Goal: Find specific fact: Find specific fact

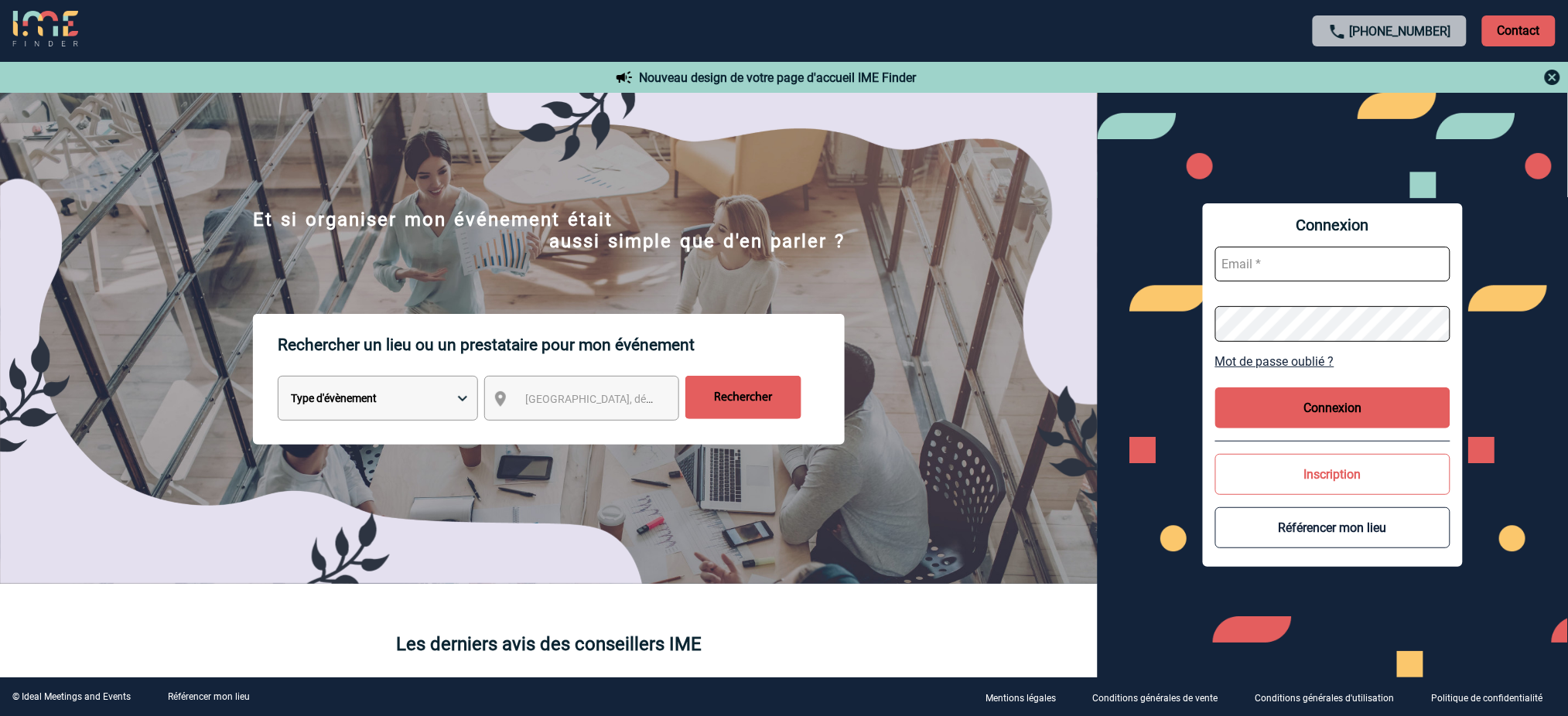
type input "[EMAIL_ADDRESS][DOMAIN_NAME]"
click at [1278, 390] on button "Connexion" at bounding box center [1333, 408] width 235 height 41
type input "[EMAIL_ADDRESS][DOMAIN_NAME]"
click at [1353, 410] on button "Connexion" at bounding box center [1333, 408] width 235 height 41
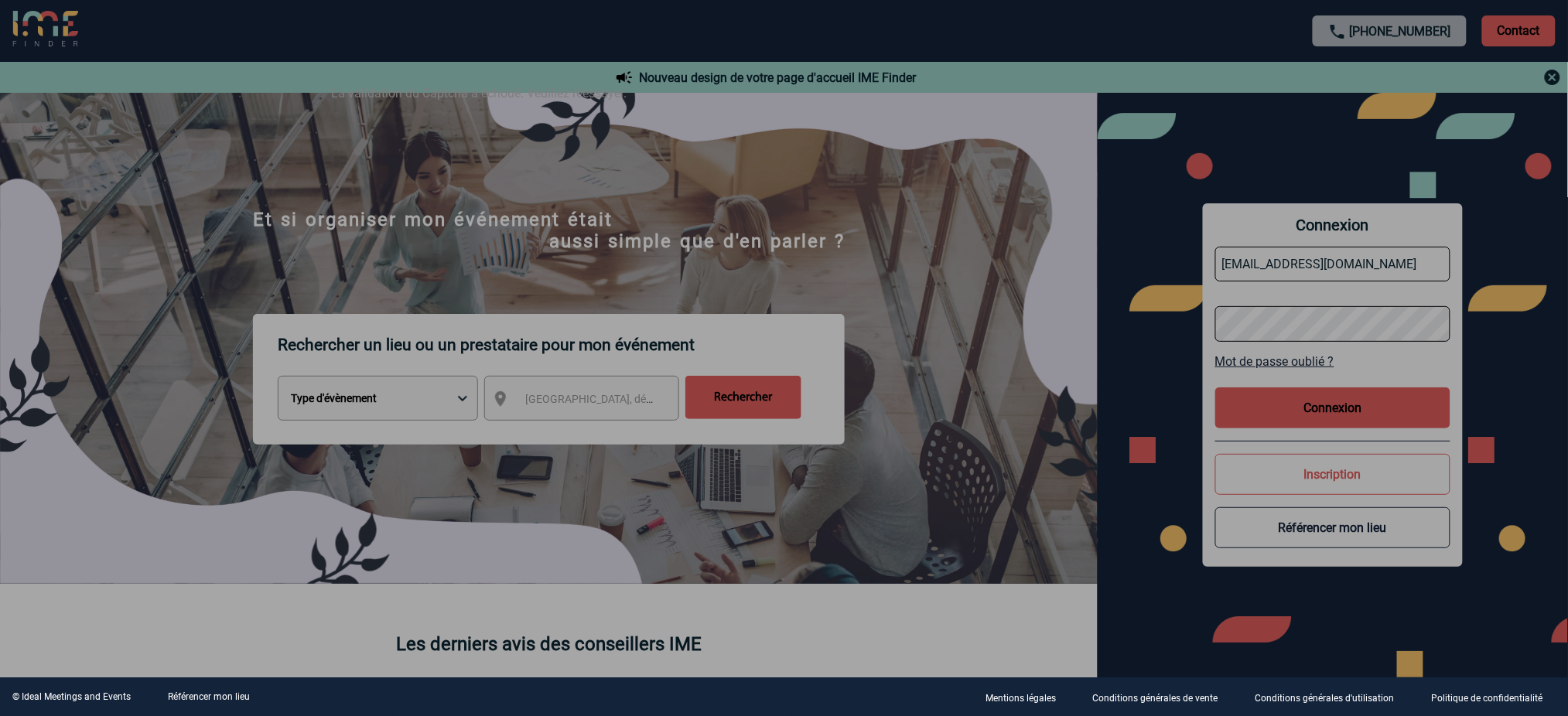
click at [1363, 414] on div at bounding box center [784, 358] width 1568 height 716
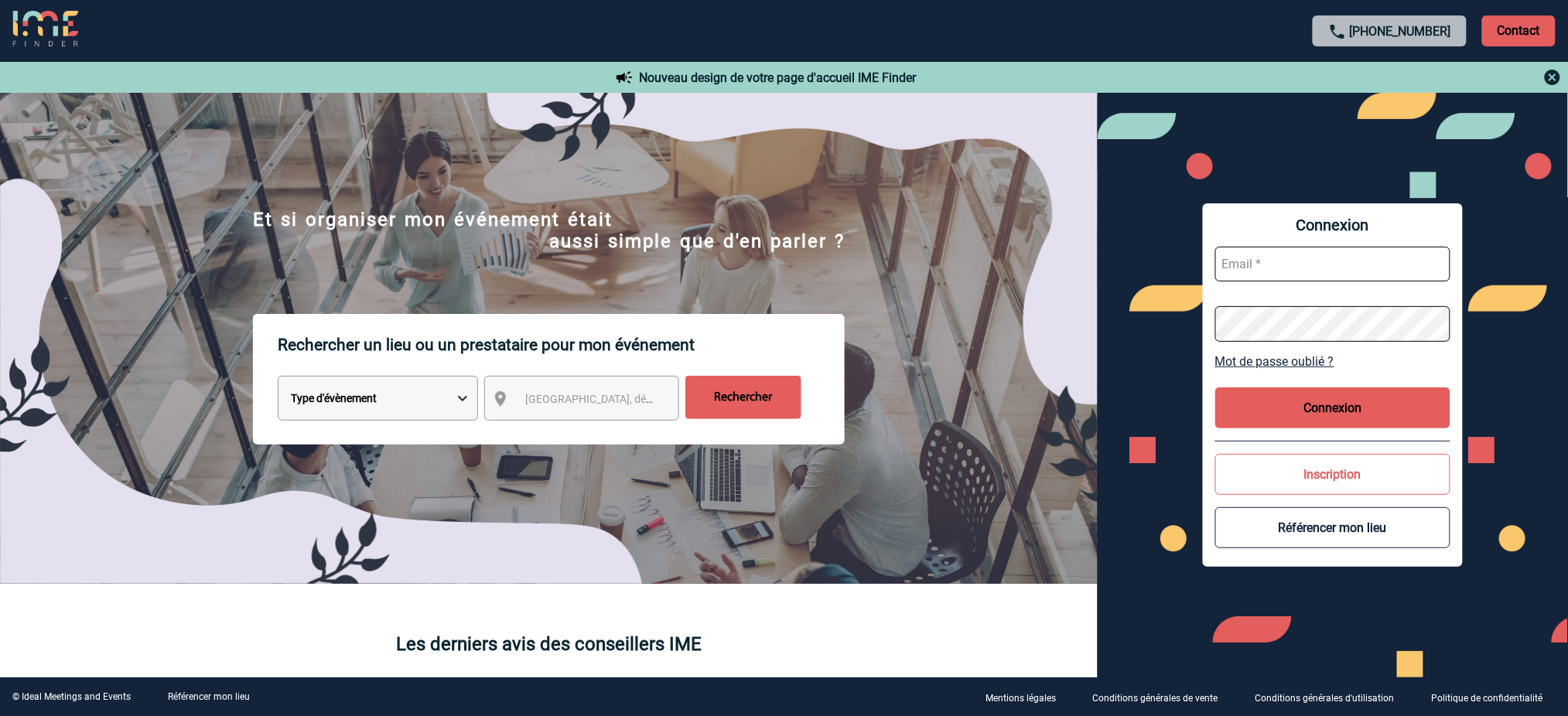
type input "[EMAIL_ADDRESS][DOMAIN_NAME]"
click at [1341, 400] on button "Connexion" at bounding box center [1333, 408] width 235 height 41
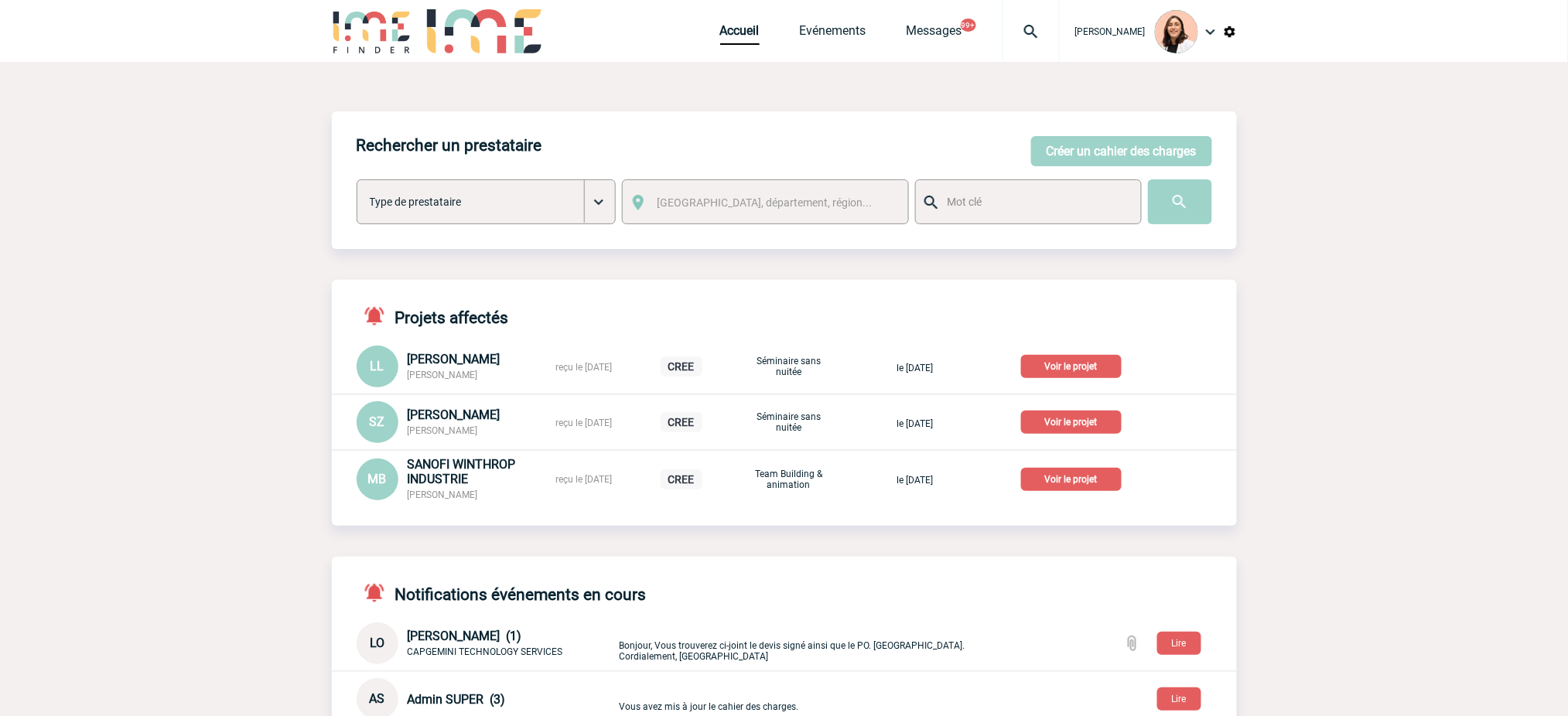
drag, startPoint x: 1035, startPoint y: 38, endPoint x: 1019, endPoint y: 66, distance: 32.2
click at [1035, 37] on img at bounding box center [1031, 31] width 56 height 19
click at [986, 120] on input "search" at bounding box center [957, 118] width 213 height 22
type input "2000425126"
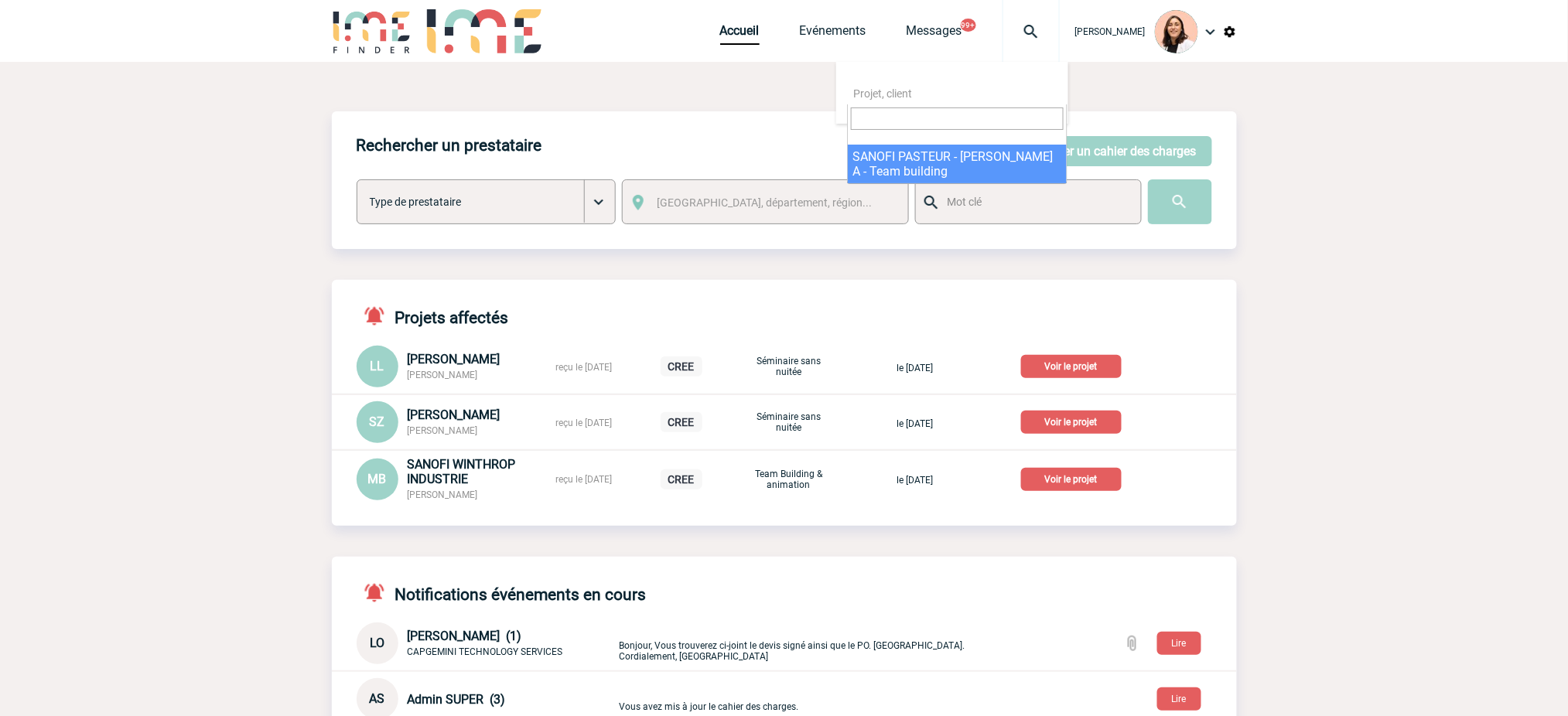
select select "24627"
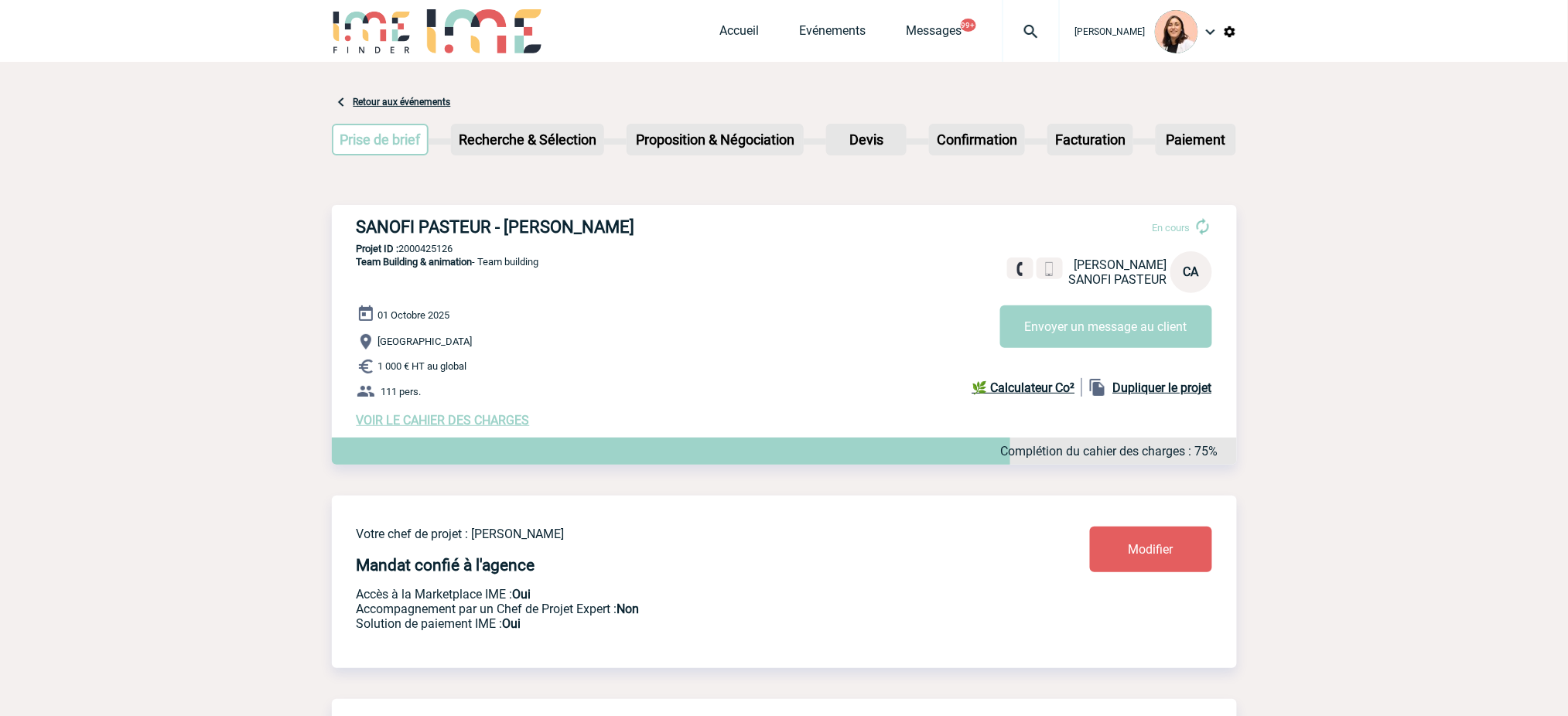
click at [428, 239] on div "SANOFI PASTEUR - [PERSON_NAME] En cours [PERSON_NAME] SANOFI [DEMOGRAPHIC_DATA]…" at bounding box center [784, 323] width 906 height 235
drag, startPoint x: 428, startPoint y: 239, endPoint x: 434, endPoint y: 243, distance: 7.2
click at [428, 239] on div "SANOFI PASTEUR - [PERSON_NAME] En cours [PERSON_NAME] SANOFI [DEMOGRAPHIC_DATA]…" at bounding box center [784, 323] width 906 height 235
copy p "2000425126"
